Goal: Find specific page/section: Find specific page/section

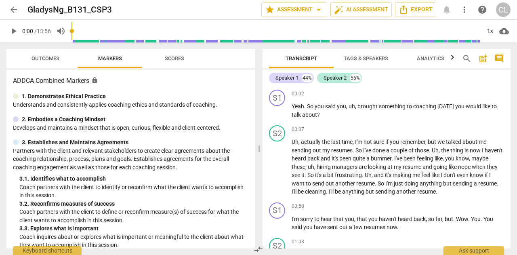
scroll to position [113, 0]
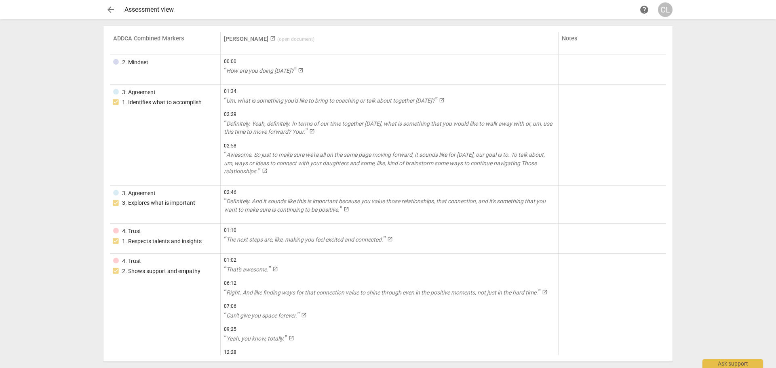
click at [113, 8] on span "arrow_back" at bounding box center [111, 10] width 10 height 10
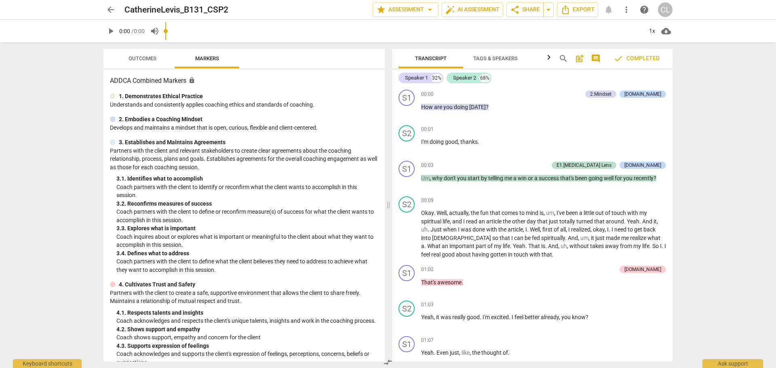
click at [111, 9] on span "arrow_back" at bounding box center [111, 10] width 10 height 10
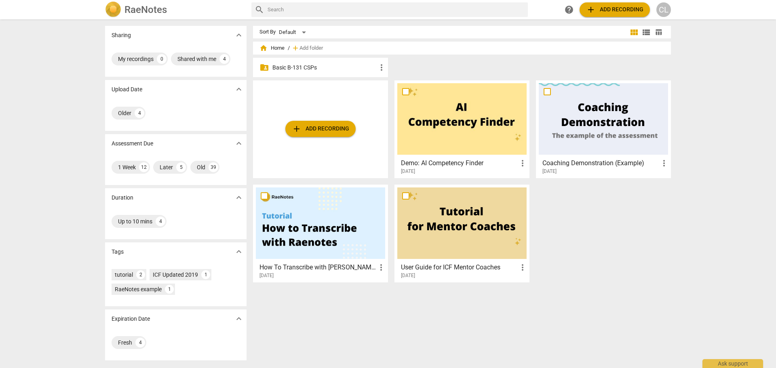
click at [299, 67] on p "Basic B-131 CSPs" at bounding box center [324, 67] width 104 height 8
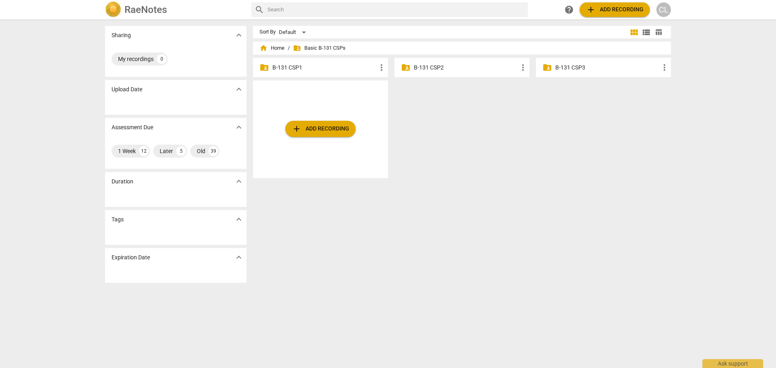
click at [582, 72] on div "folder_shared B-131 CSP3 more_vert" at bounding box center [603, 67] width 135 height 19
click at [566, 67] on p "B-131 CSP3" at bounding box center [607, 67] width 104 height 8
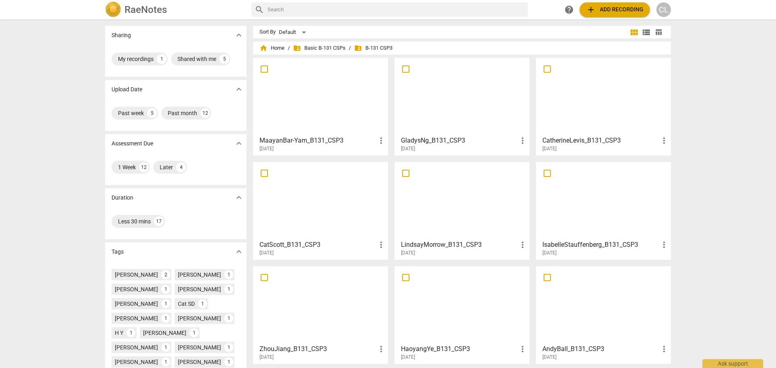
click at [597, 137] on h3 "CatherineLevis_B131_CSP3" at bounding box center [600, 141] width 117 height 10
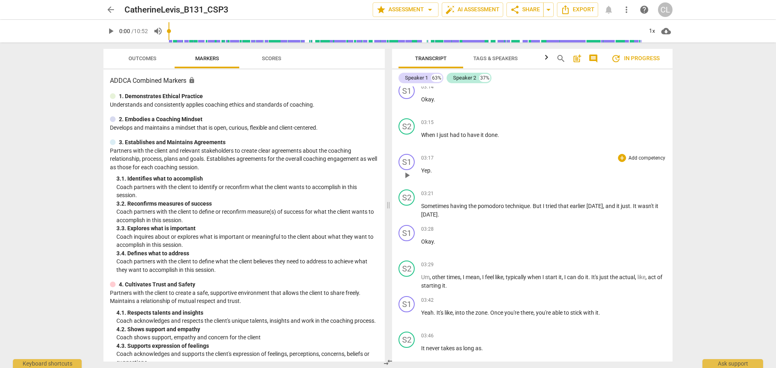
scroll to position [1252, 0]
